Goal: Find specific page/section: Find specific page/section

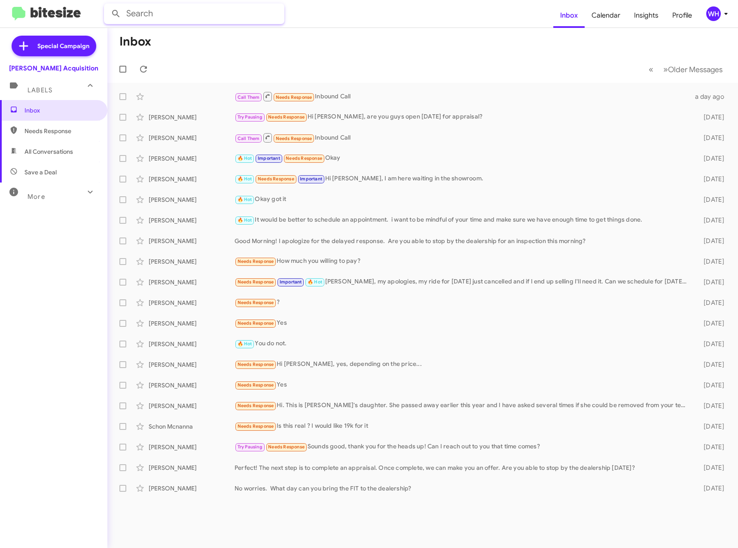
click at [184, 12] on input "text" at bounding box center [194, 13] width 181 height 21
type input "[PERSON_NAME]"
click at [107, 5] on button at bounding box center [115, 13] width 17 height 17
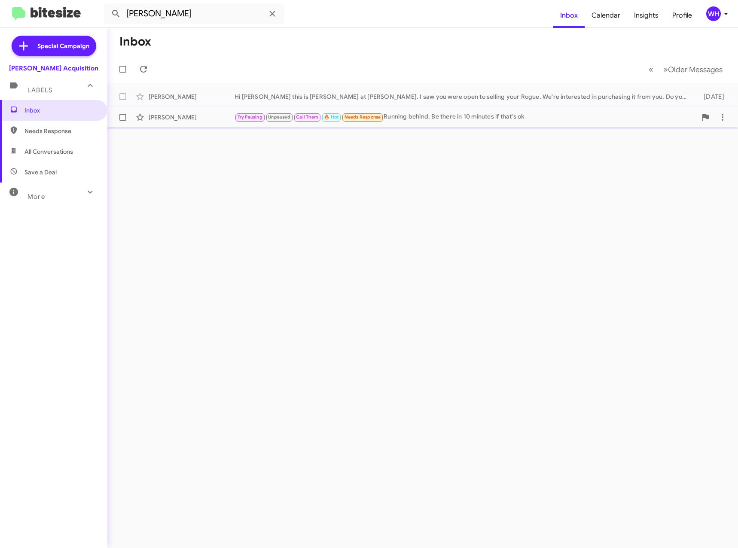
click at [166, 116] on div "[PERSON_NAME]" at bounding box center [192, 117] width 86 height 9
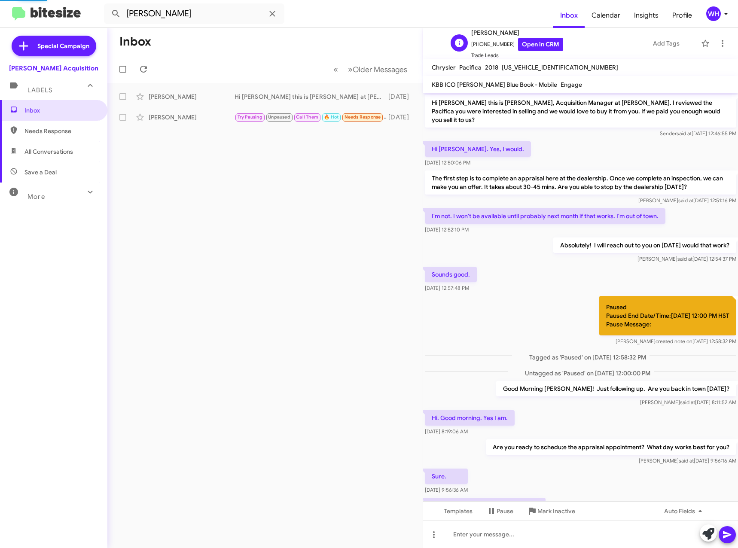
scroll to position [234, 0]
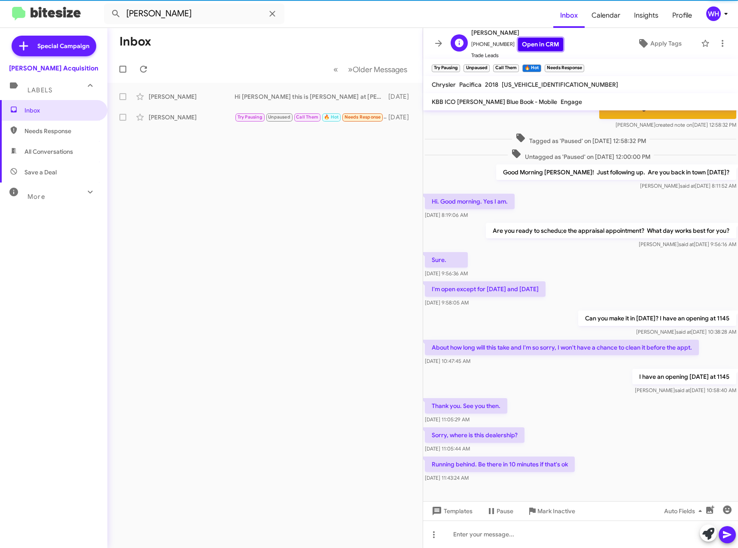
click at [528, 42] on link "Open in CRM" at bounding box center [540, 44] width 45 height 13
